Goal: Task Accomplishment & Management: Manage account settings

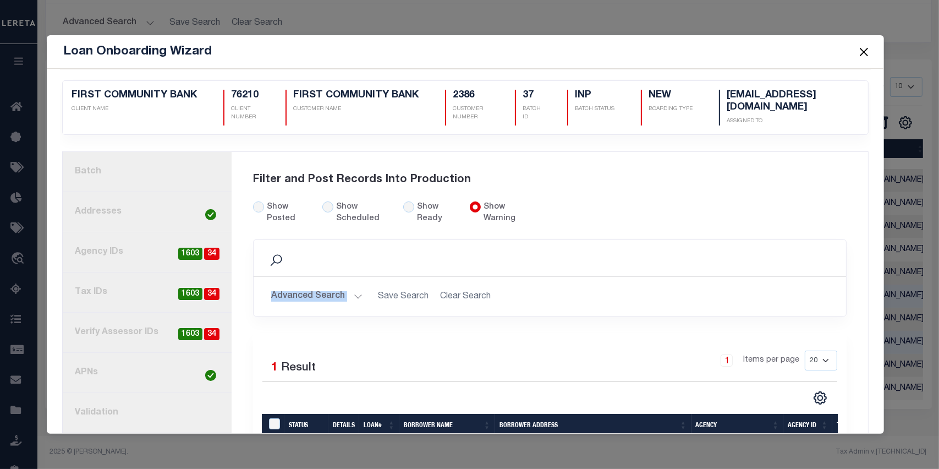
scroll to position [80, 0]
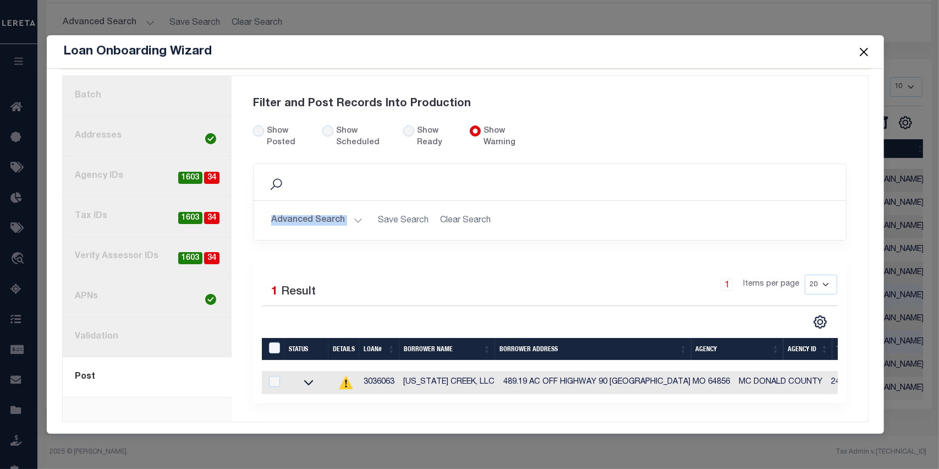
click at [867, 52] on button "Close" at bounding box center [863, 52] width 14 height 14
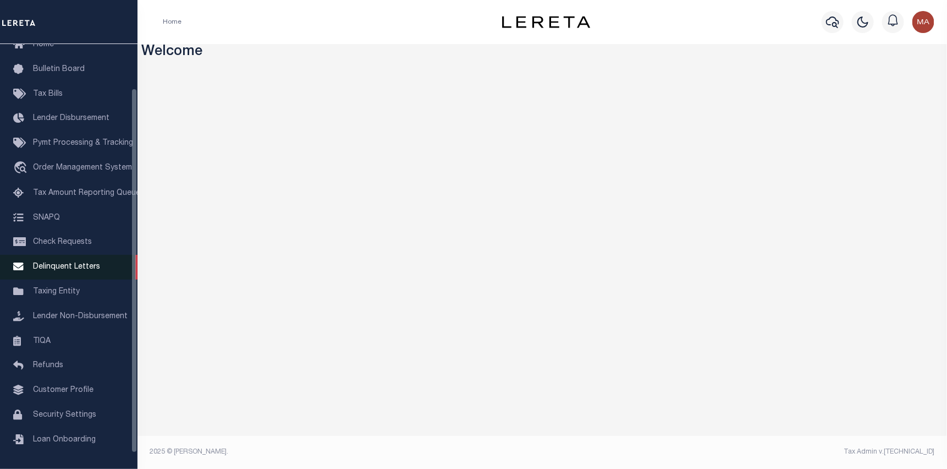
scroll to position [70, 0]
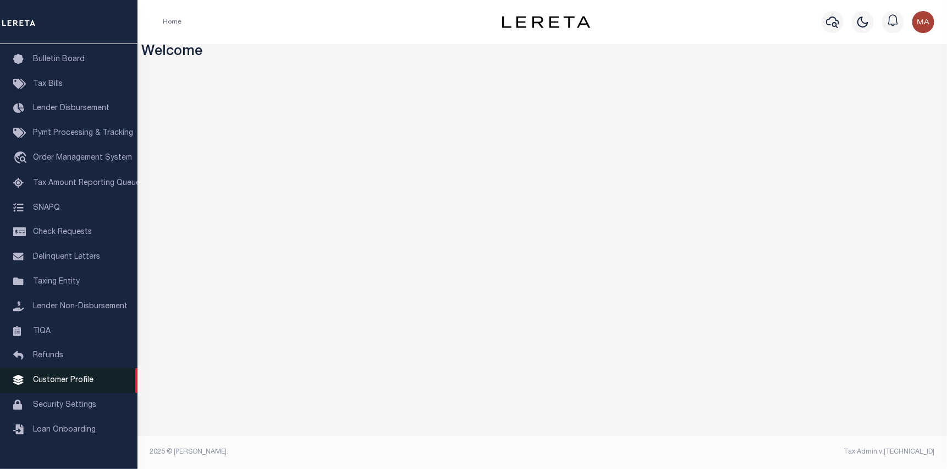
click at [87, 384] on span "Customer Profile" at bounding box center [63, 380] width 61 height 8
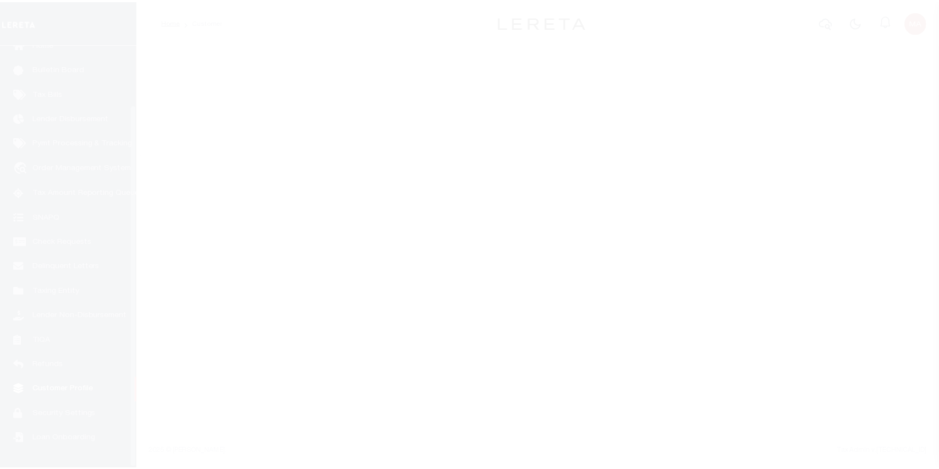
scroll to position [70, 0]
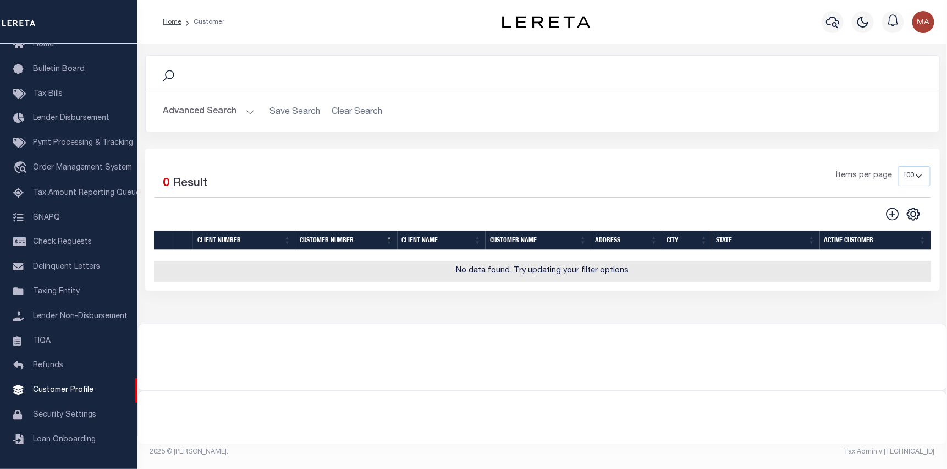
click at [227, 116] on button "Advanced Search" at bounding box center [208, 111] width 91 height 21
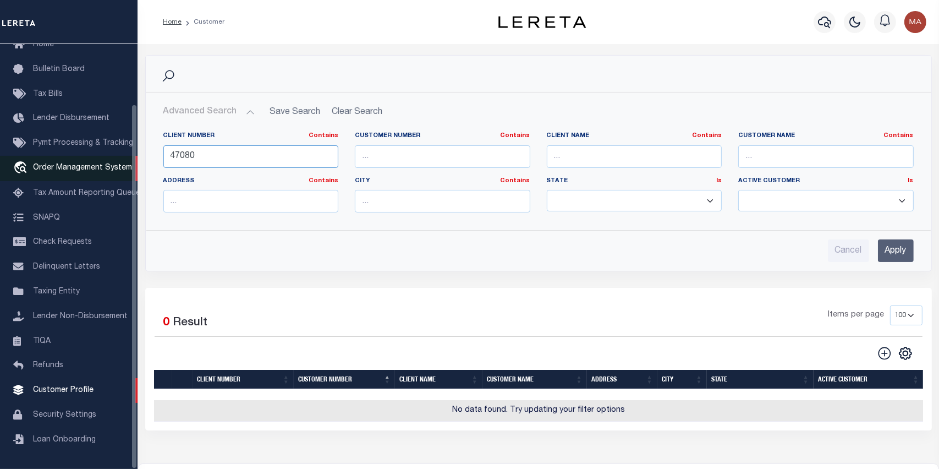
drag, startPoint x: 252, startPoint y: 156, endPoint x: 99, endPoint y: 155, distance: 152.9
click at [99, 155] on div "Home Customer Profile Sign out" at bounding box center [469, 298] width 939 height 597
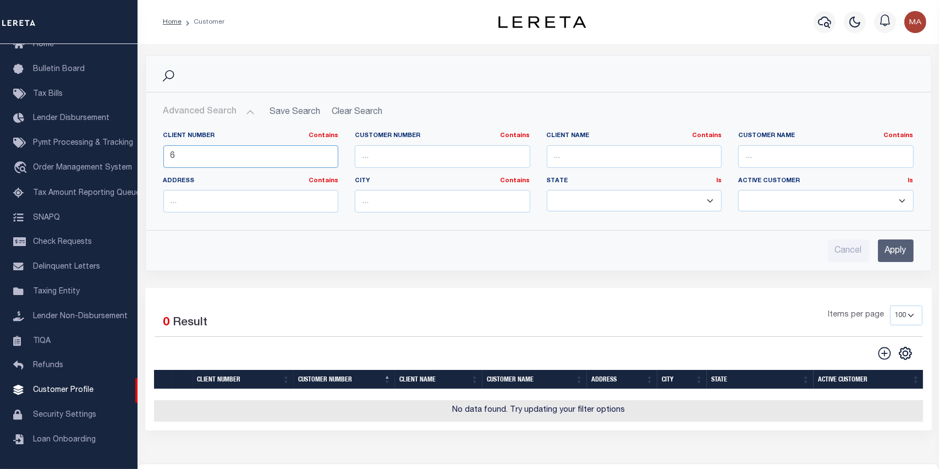
click at [238, 150] on input "6" at bounding box center [250, 156] width 175 height 23
type input "68855"
click at [903, 246] on input "Apply" at bounding box center [896, 250] width 36 height 23
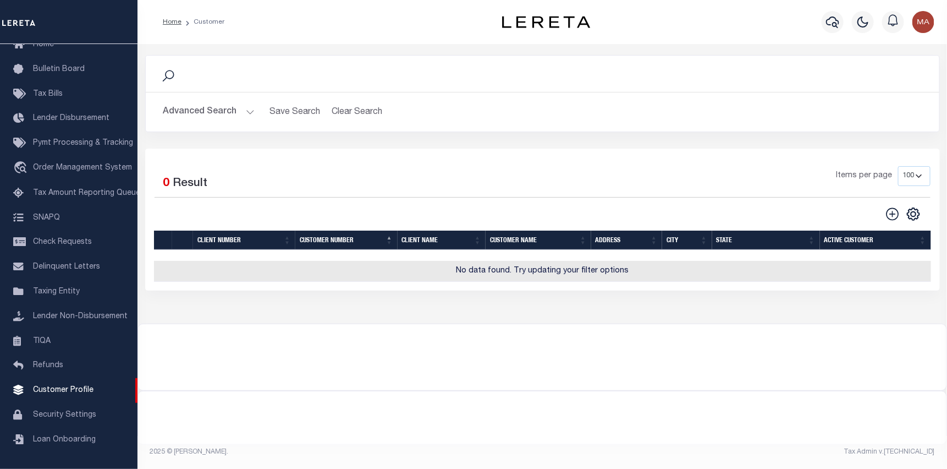
click at [218, 111] on button "Advanced Search" at bounding box center [208, 111] width 91 height 21
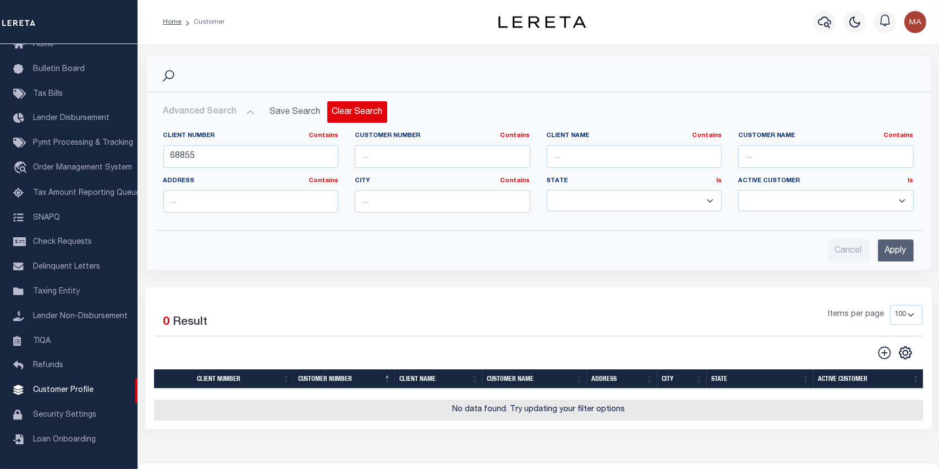
click at [350, 111] on button "Clear Search" at bounding box center [357, 111] width 60 height 21
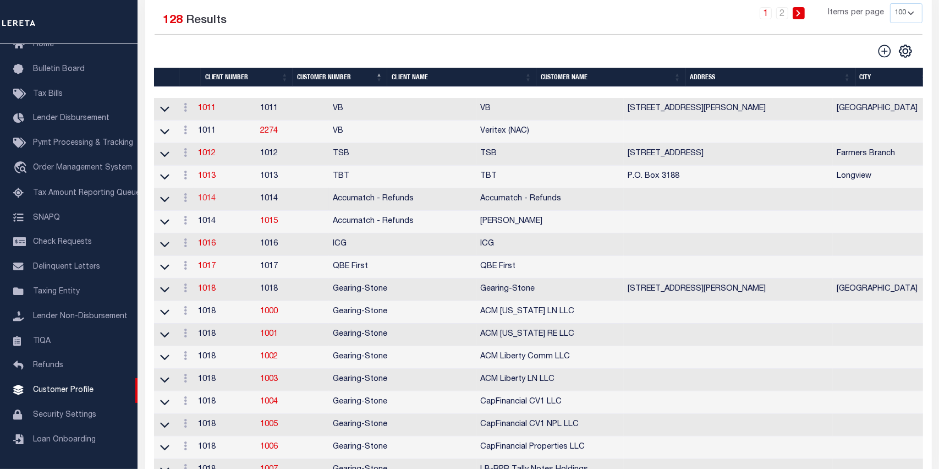
scroll to position [165, 0]
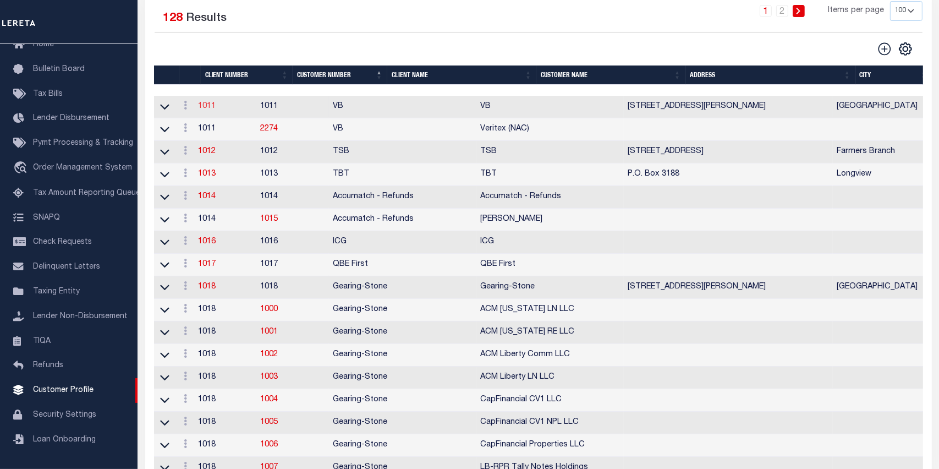
click at [216, 105] on link "1011" at bounding box center [208, 106] width 18 height 8
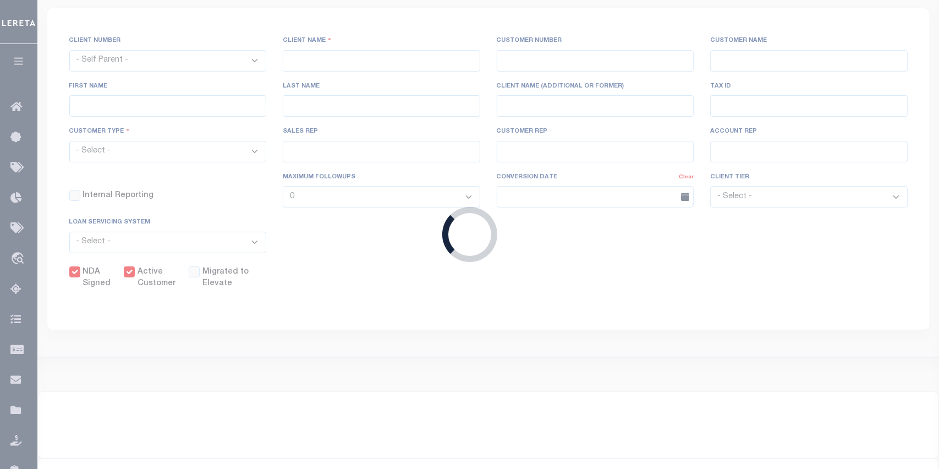
select select
type input "VB"
type input "1011"
type input "VB"
type input "Guy"
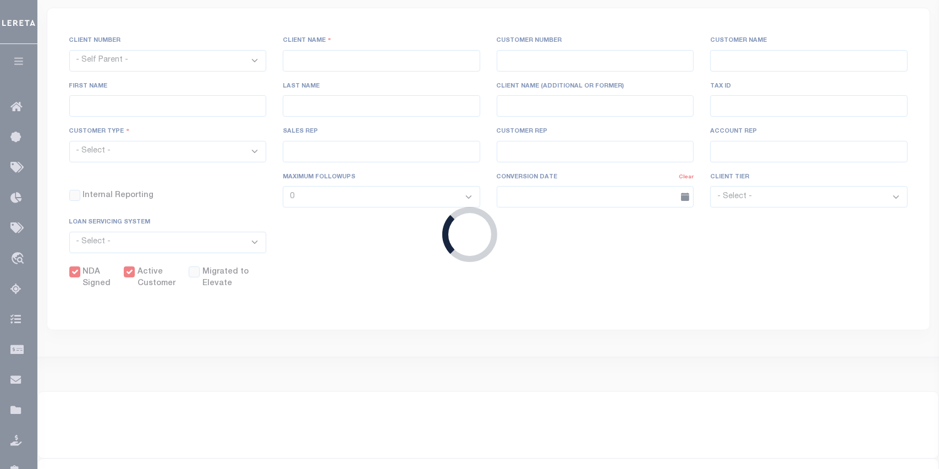
type input "[GEOGRAPHIC_DATA]"
select select "Mixed Portfolio"
type input "[PERSON_NAME]"
type input "[DATE]"
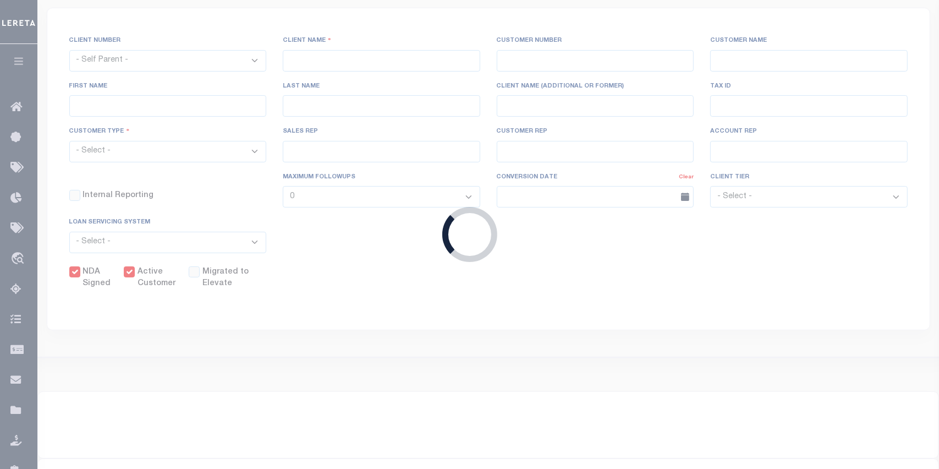
select select "Tier 3"
checkbox input "true"
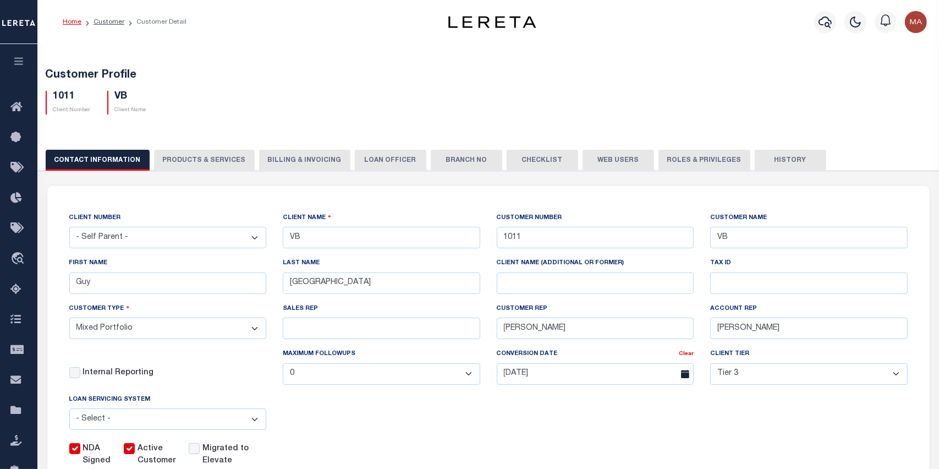
click at [603, 161] on button "Web Users" at bounding box center [618, 160] width 72 height 21
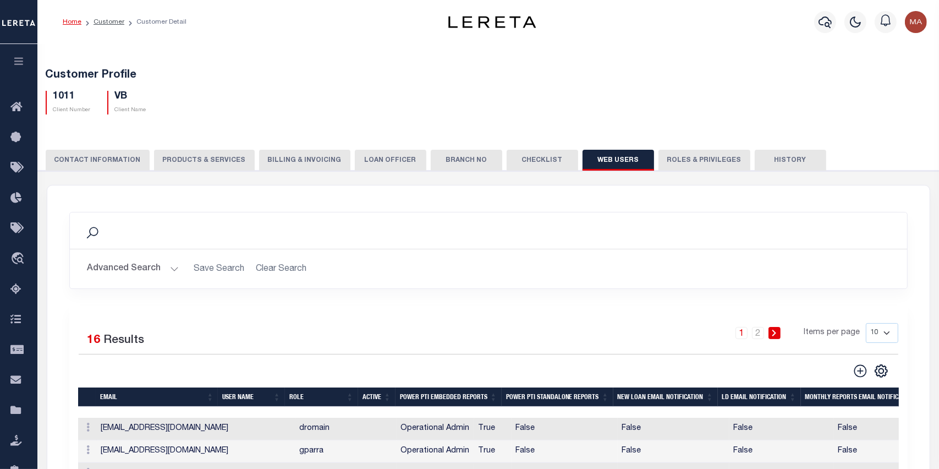
click at [19, 63] on icon "button" at bounding box center [19, 61] width 13 height 10
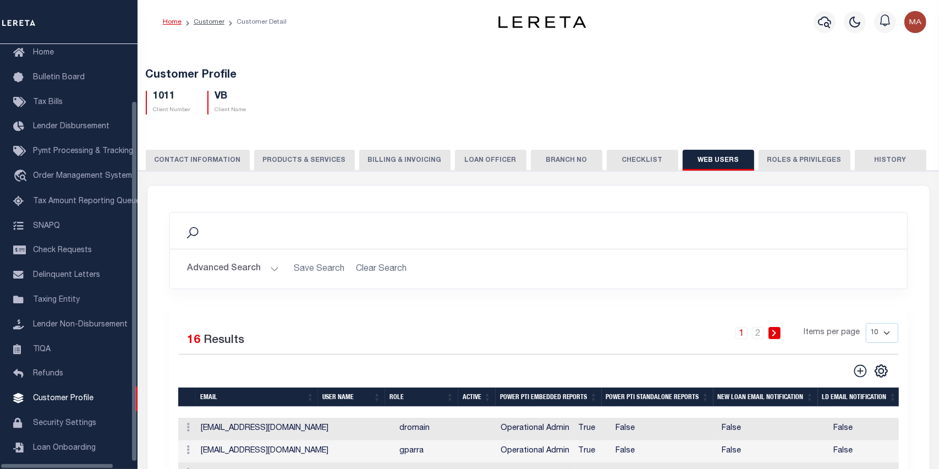
scroll to position [61, 0]
